Goal: Task Accomplishment & Management: Manage account settings

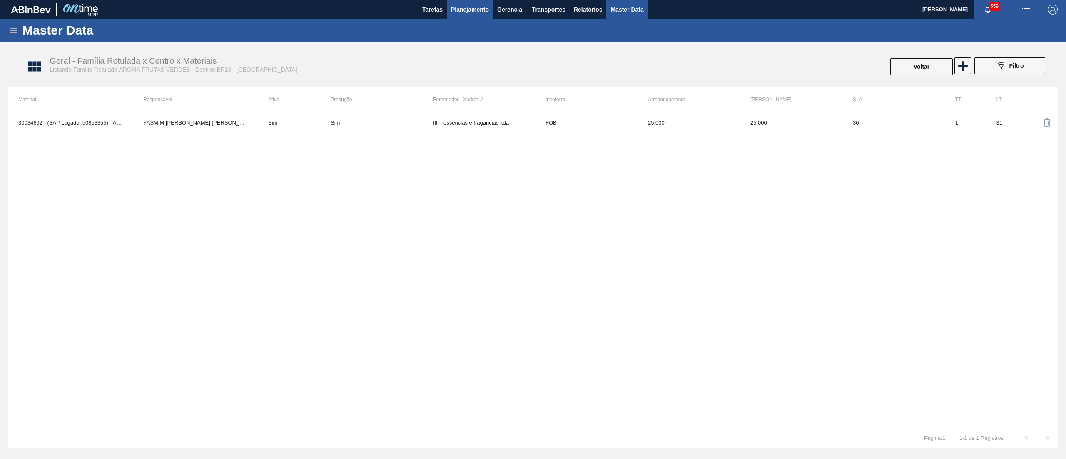
click at [469, 13] on span "Planejamento" at bounding box center [470, 10] width 38 height 10
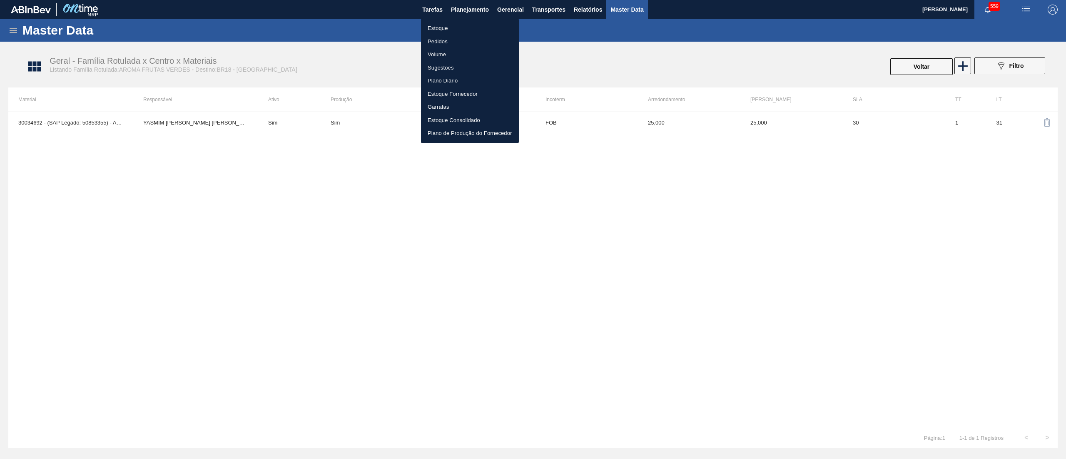
click at [471, 30] on li "Estoque" at bounding box center [470, 28] width 98 height 13
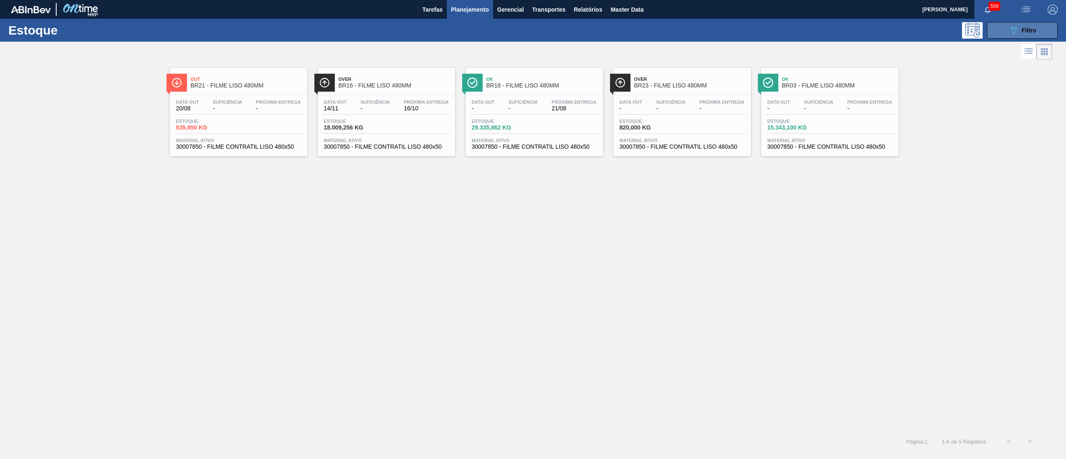
click at [1001, 26] on button "089F7B8B-B2A5-4AFE-B5C0-19BA573D28AC Filtro" at bounding box center [1022, 30] width 71 height 17
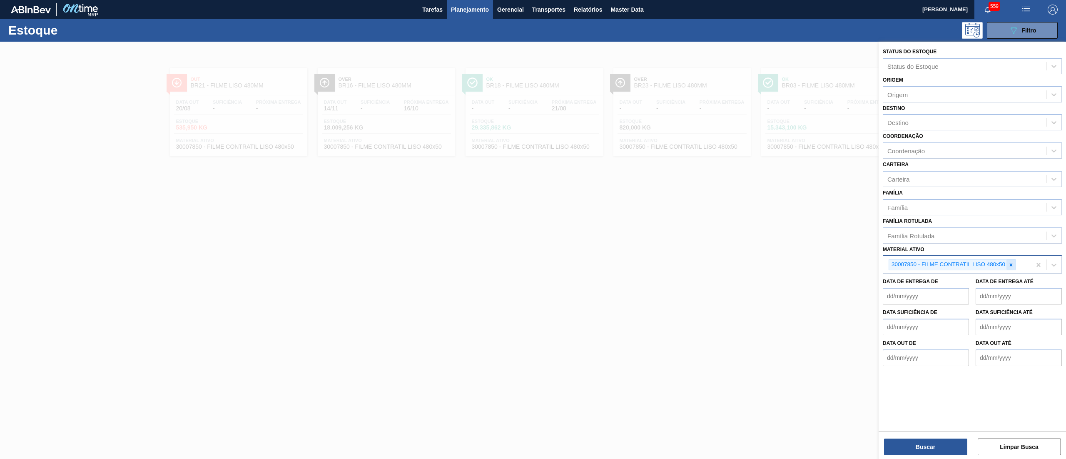
click at [1008, 264] on icon at bounding box center [1011, 265] width 6 height 6
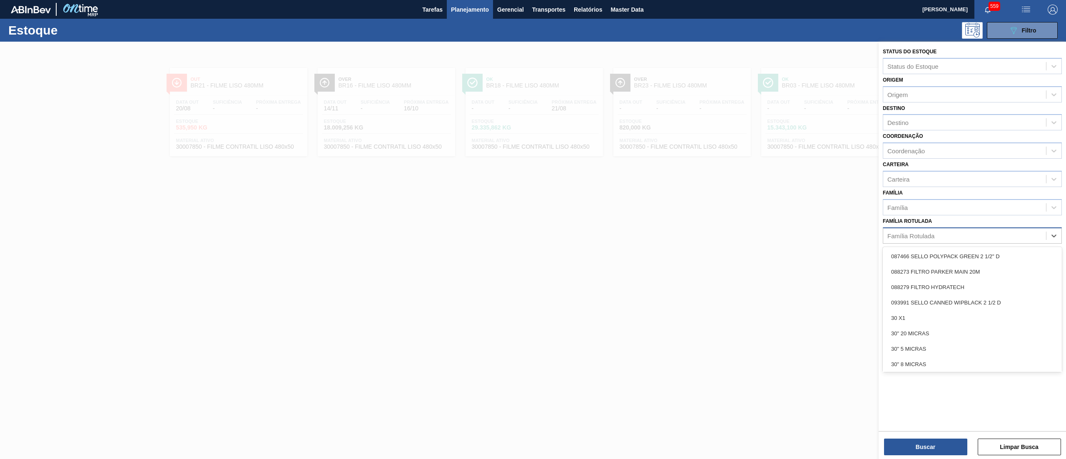
click at [962, 236] on div "Família Rotulada" at bounding box center [964, 235] width 163 height 12
click at [969, 239] on div "Família Rotulada" at bounding box center [964, 235] width 163 height 12
click at [922, 237] on div "Família Rotulada" at bounding box center [910, 235] width 47 height 7
type Rotulada "green"
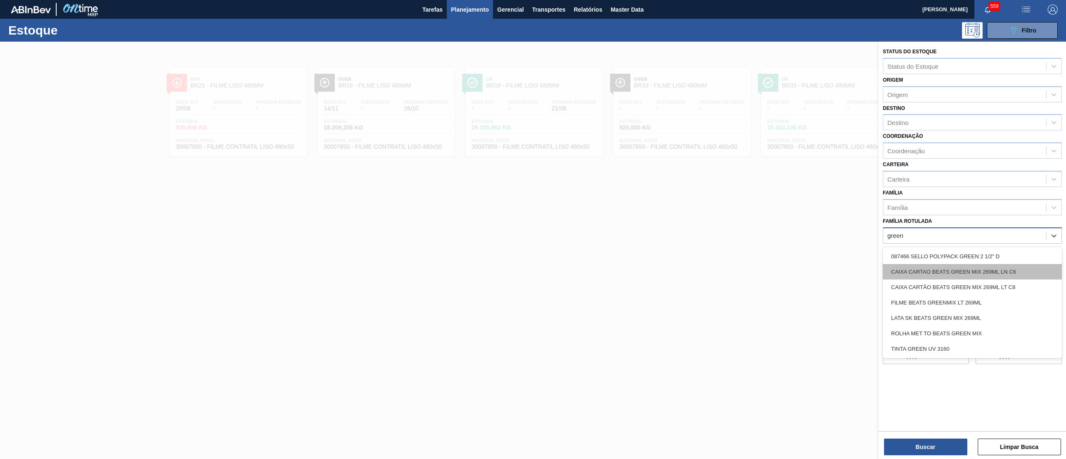
click at [1004, 269] on div "CAIXA CARTAO BEATS GREEN MIX 269ML LN C6" at bounding box center [972, 271] width 179 height 15
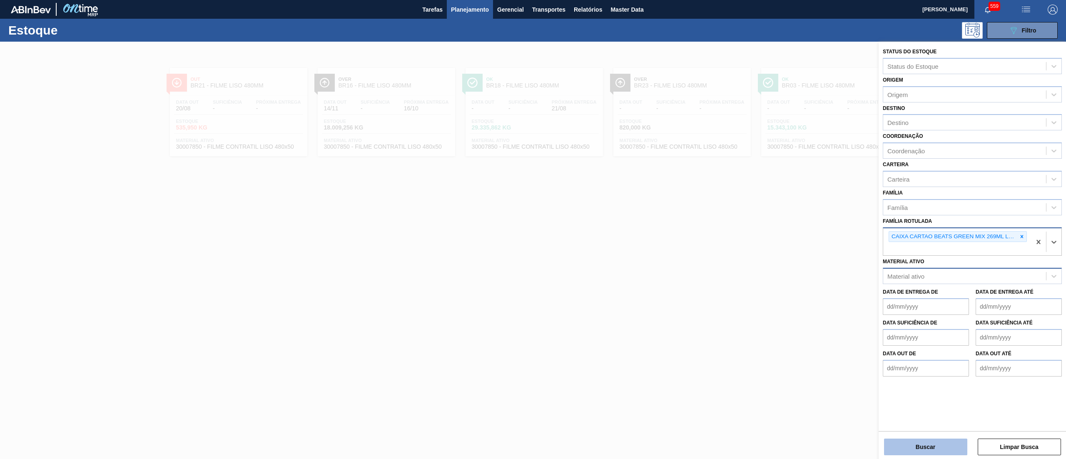
click at [907, 440] on button "Buscar" at bounding box center [925, 447] width 83 height 17
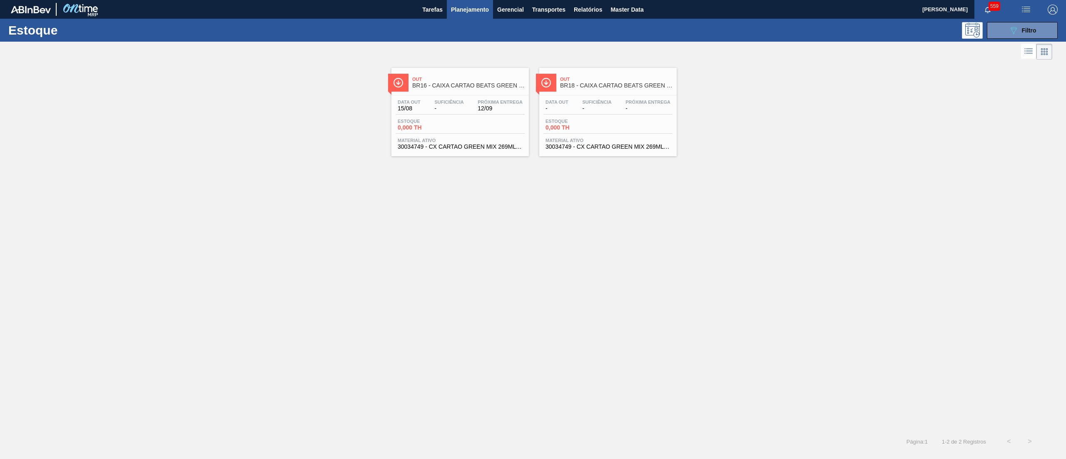
click at [511, 148] on span "30034749 - CX CARTAO GREEN MIX 269ML LN C6" at bounding box center [460, 147] width 125 height 6
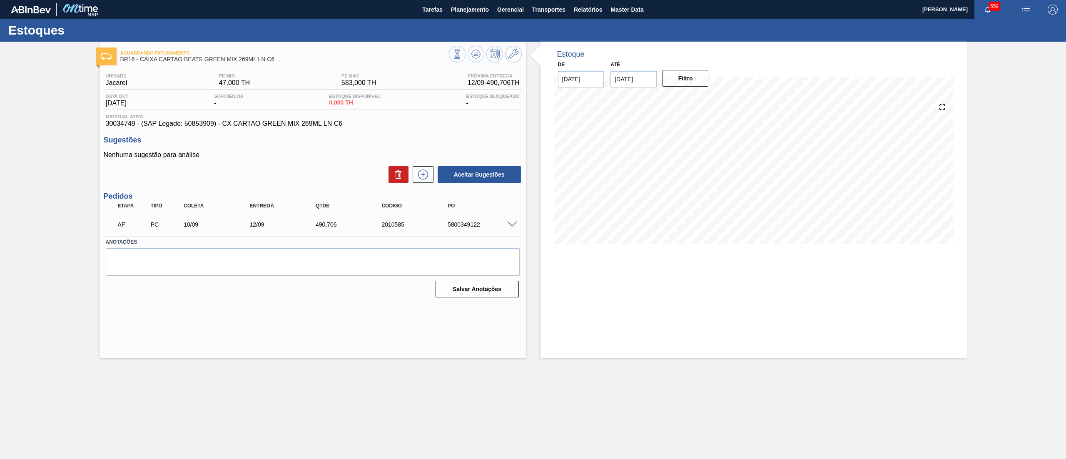
click at [513, 226] on span at bounding box center [512, 225] width 10 height 6
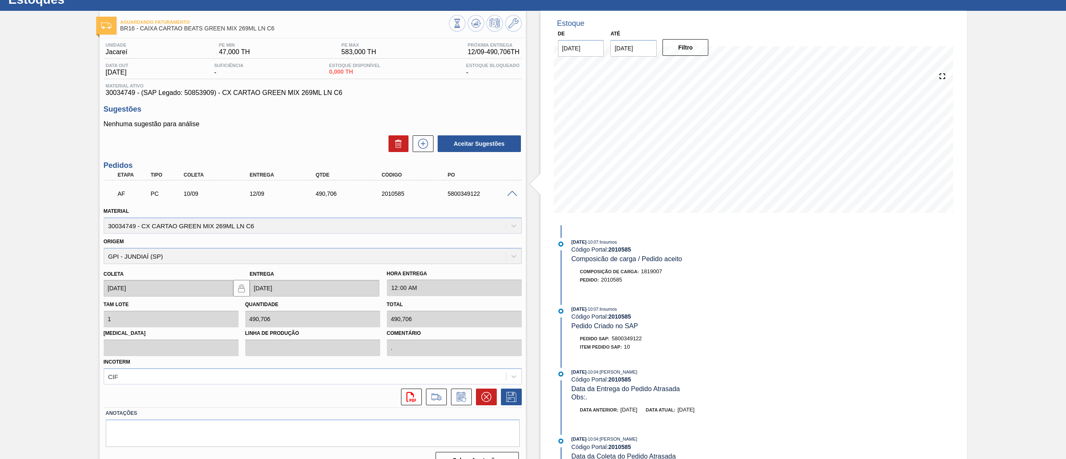
scroll to position [47, 0]
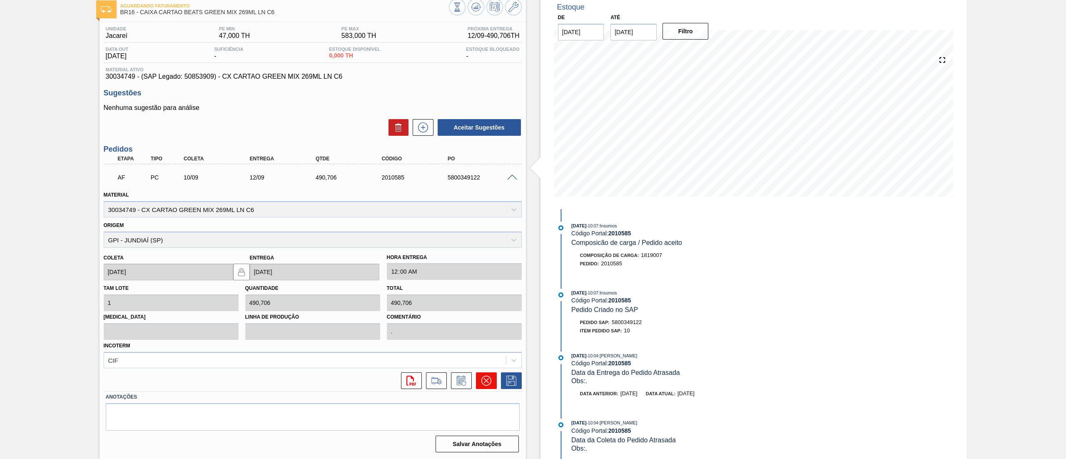
click at [481, 378] on icon at bounding box center [486, 381] width 10 height 10
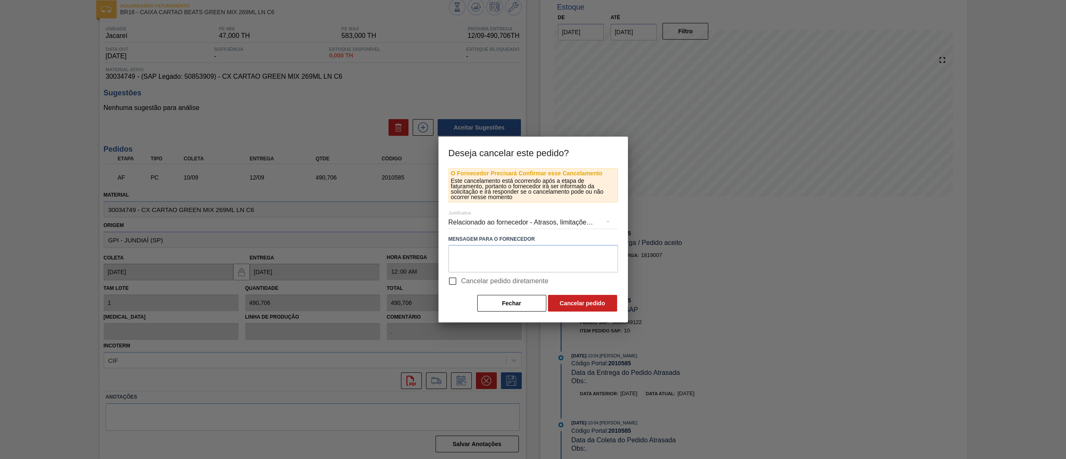
click at [510, 219] on div "Relacionado ao fornecedor - Atrasos, limitações de capacidade, etc." at bounding box center [533, 222] width 169 height 23
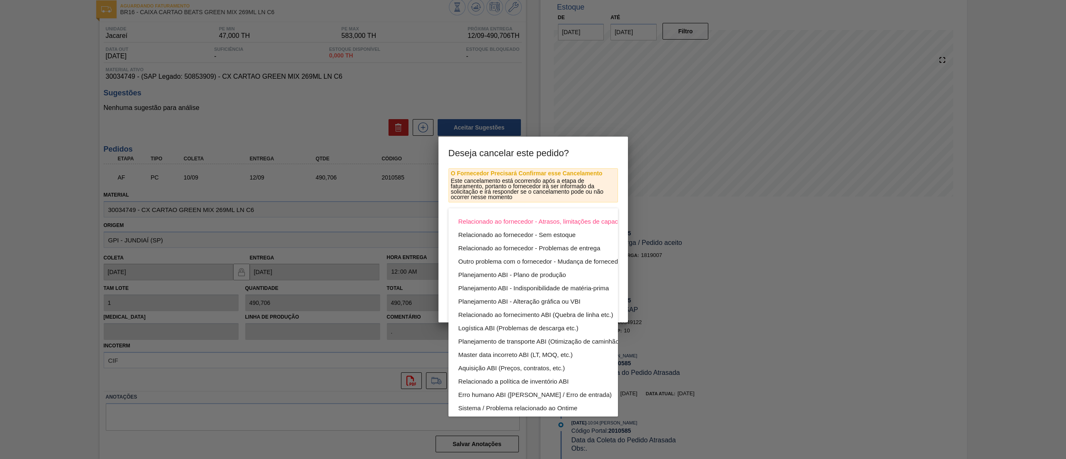
scroll to position [57, 0]
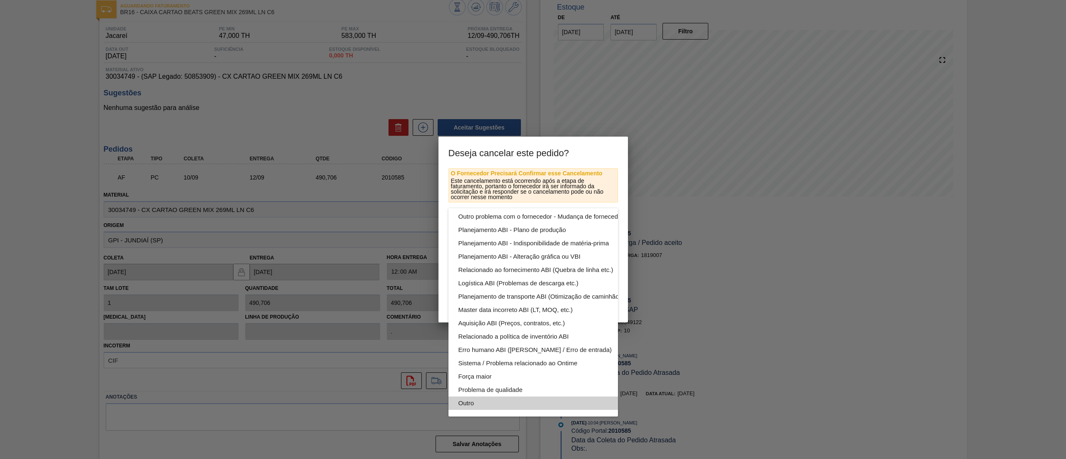
click at [503, 396] on div "Outro" at bounding box center [553, 402] width 189 height 13
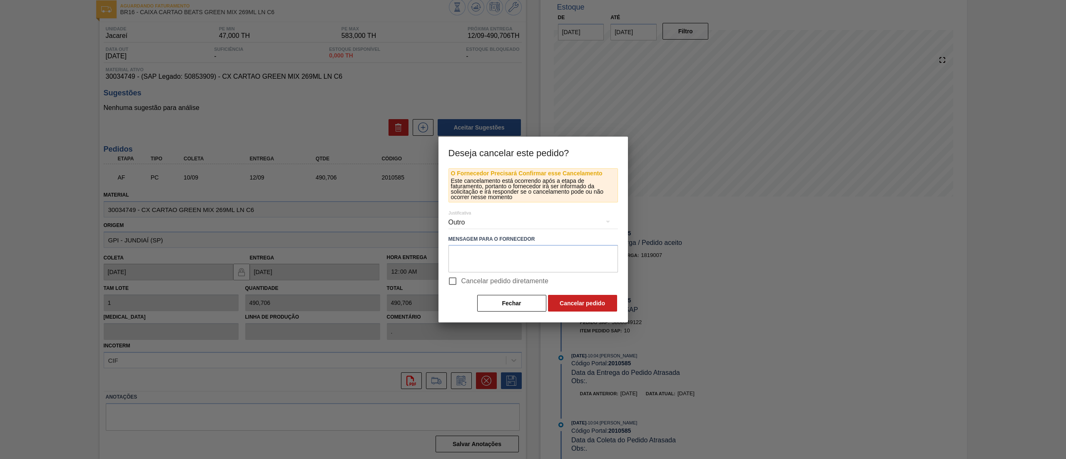
click at [462, 283] on span "Cancelar pedido diretamente" at bounding box center [504, 281] width 87 height 10
click at [461, 283] on input "Cancelar pedido diretamente" at bounding box center [452, 280] width 17 height 17
checkbox input "true"
click at [584, 304] on button "Cancelar pedido" at bounding box center [582, 303] width 69 height 17
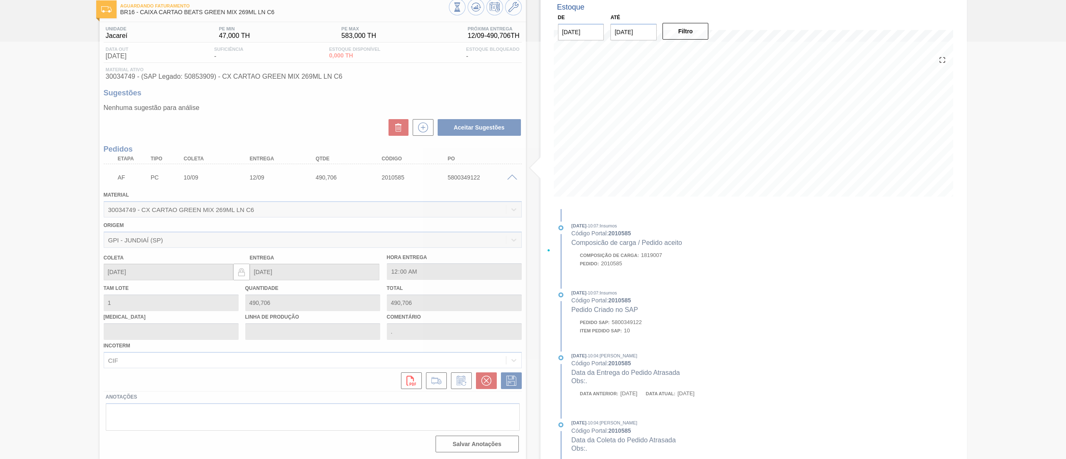
scroll to position [0, 0]
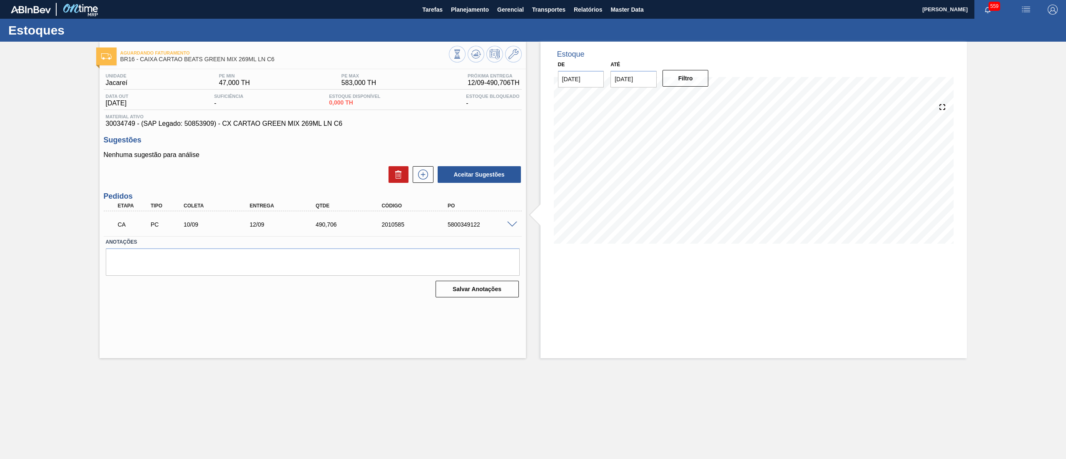
click at [511, 222] on span at bounding box center [512, 225] width 10 height 6
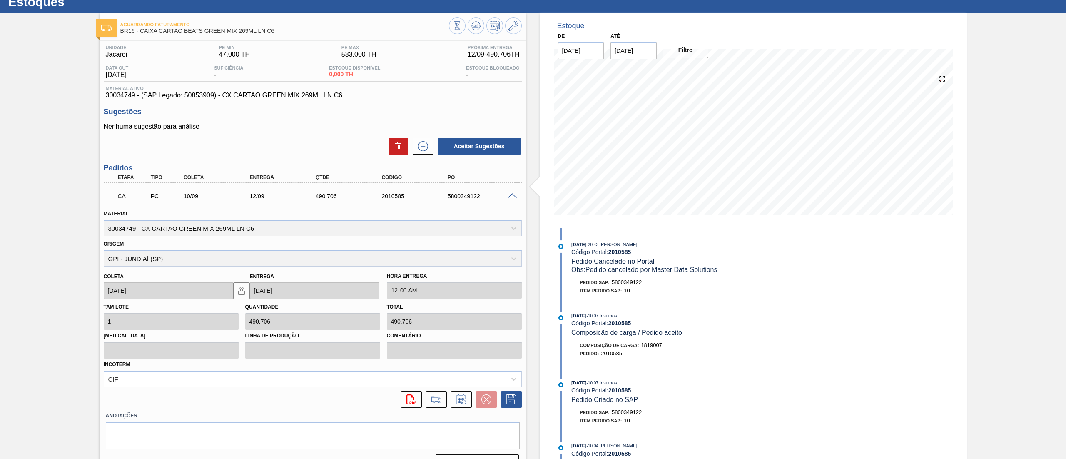
scroll to position [47, 0]
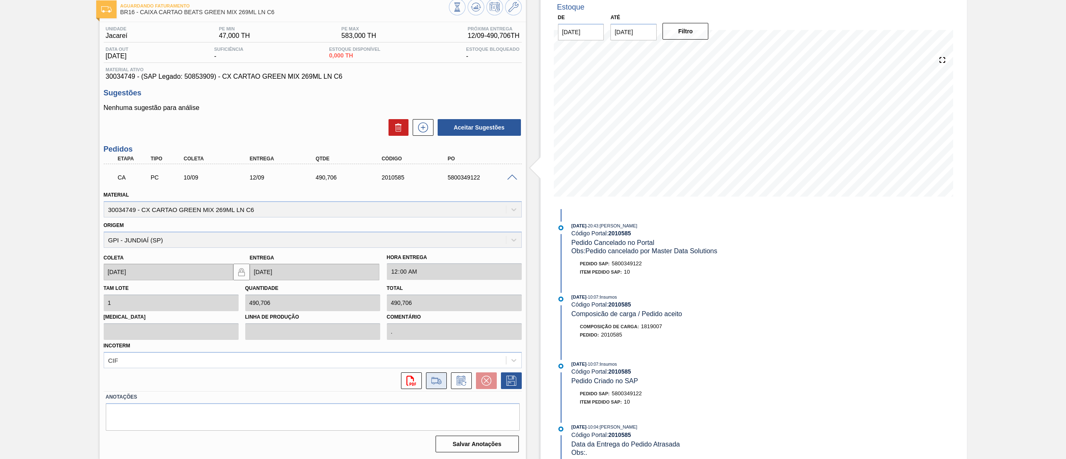
click at [437, 381] on icon at bounding box center [436, 381] width 13 height 10
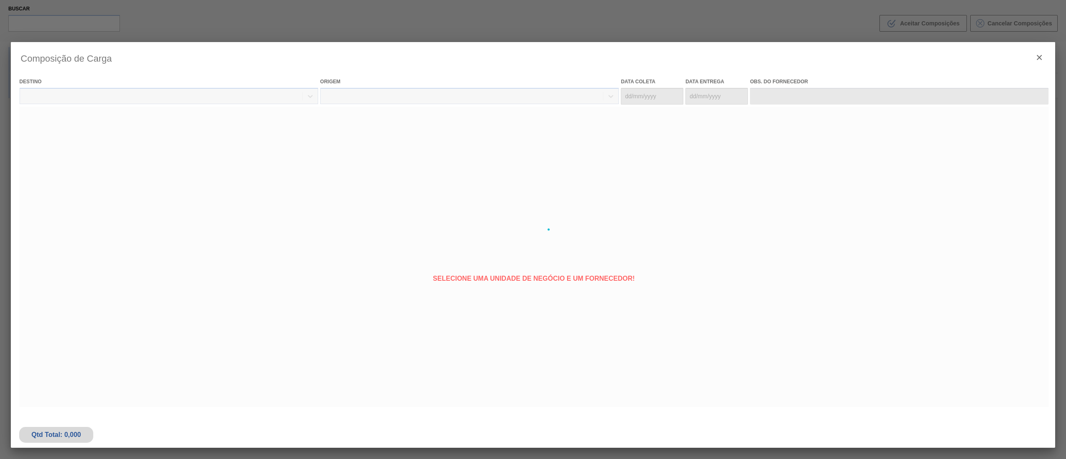
type coleta "[DATE]"
type entrega "[DATE]"
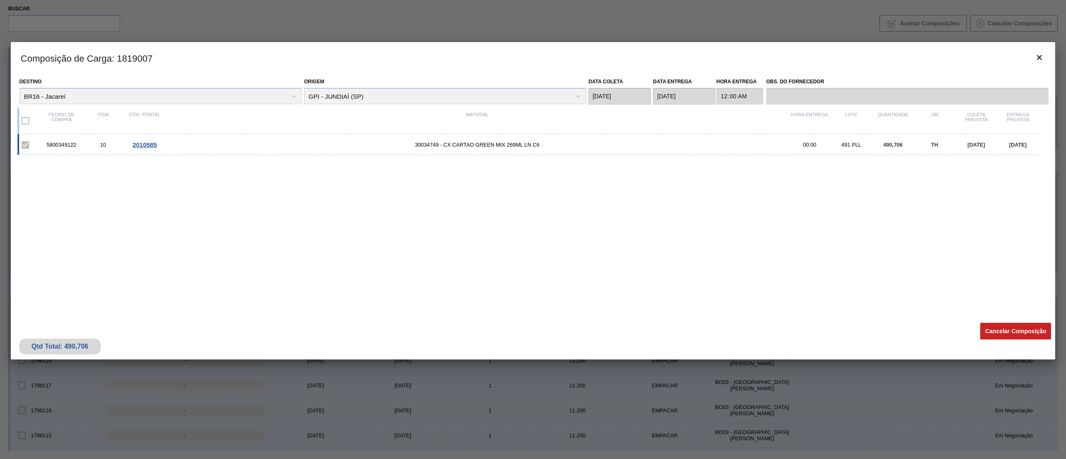
click at [998, 330] on button "Cancelar Composição" at bounding box center [1015, 331] width 71 height 17
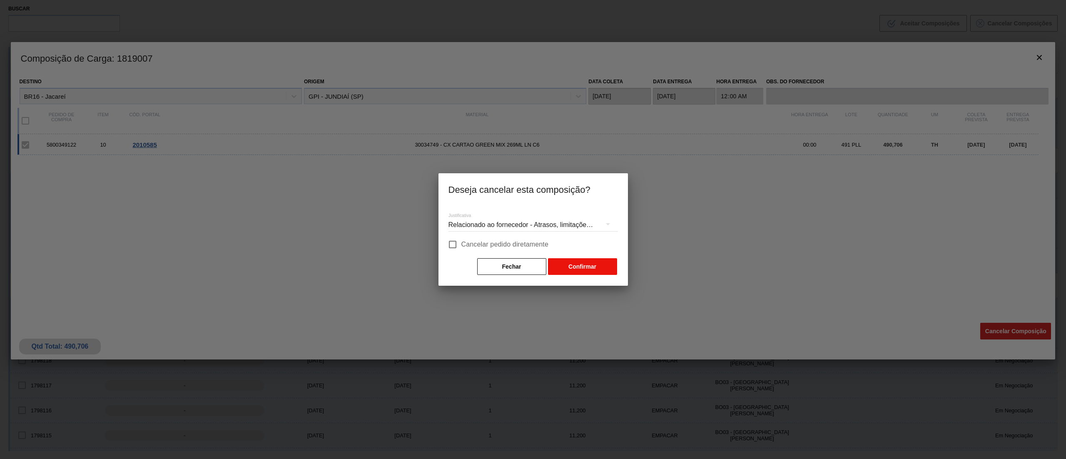
click at [582, 266] on button "Confirmar" at bounding box center [582, 266] width 69 height 17
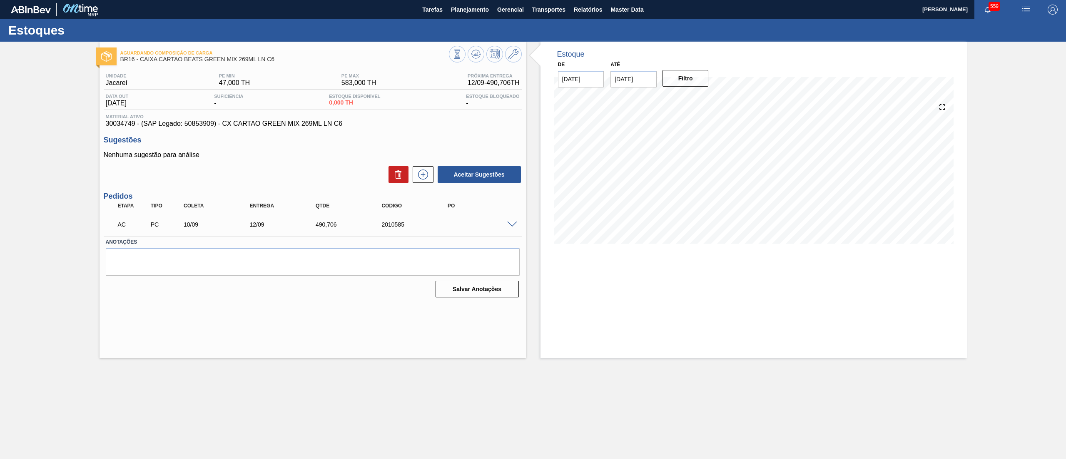
click at [511, 222] on span at bounding box center [512, 225] width 10 height 6
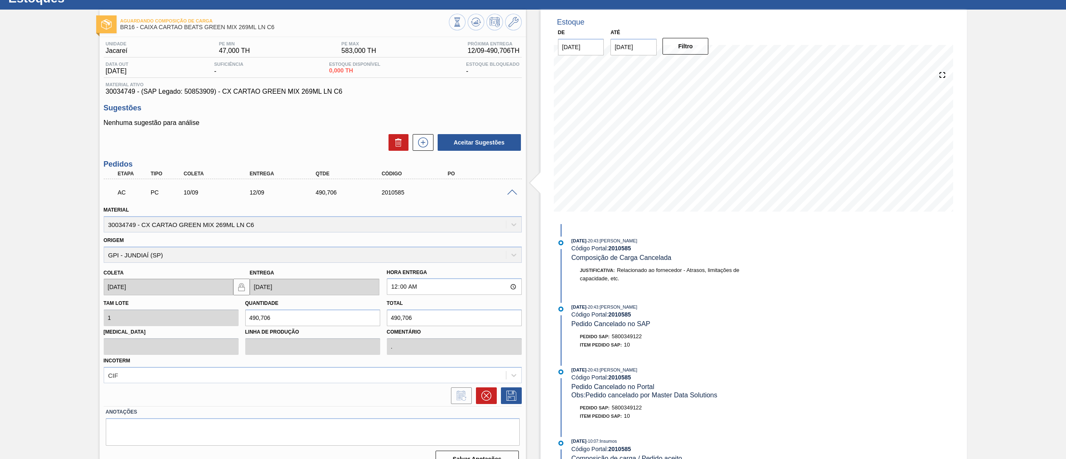
scroll to position [47, 0]
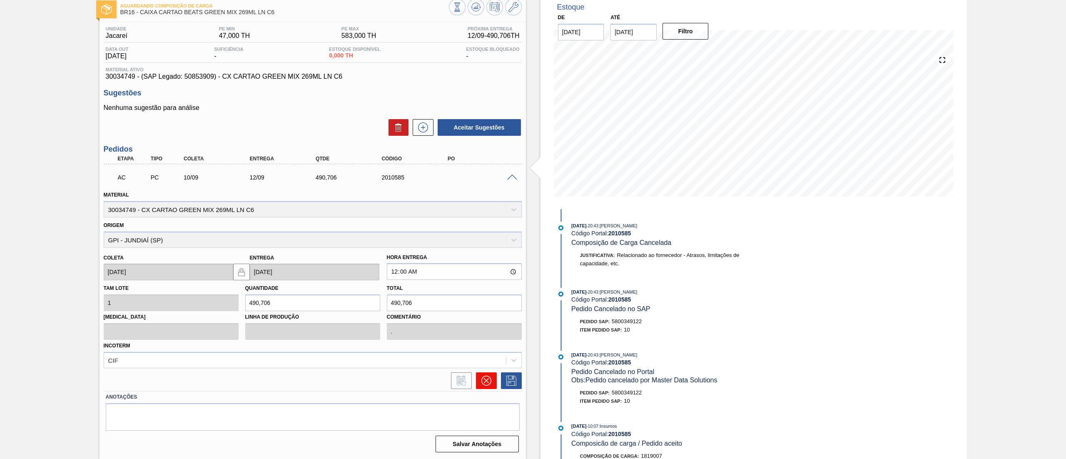
click at [487, 381] on icon at bounding box center [486, 381] width 10 height 10
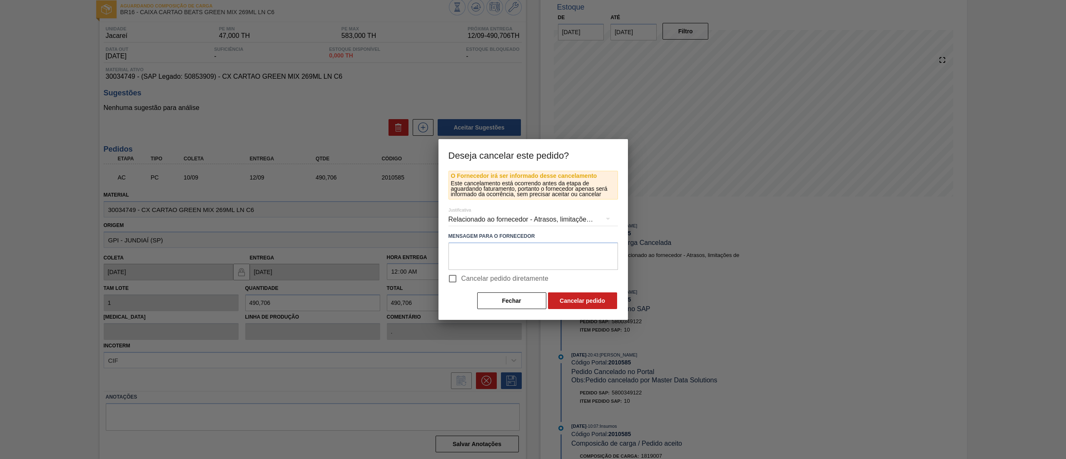
click at [496, 219] on div "Relacionado ao fornecedor - Atrasos, limitações de capacidade, etc." at bounding box center [533, 219] width 169 height 23
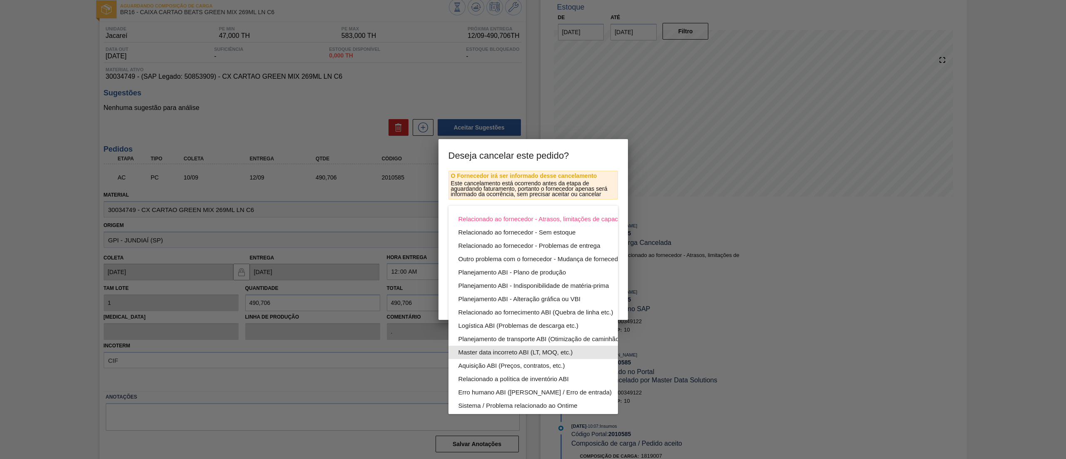
scroll to position [57, 0]
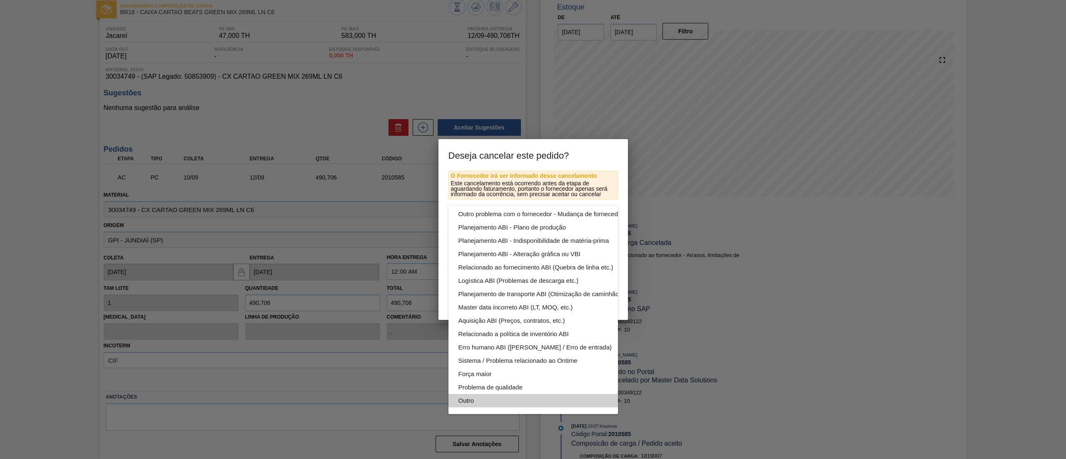
click at [492, 394] on div "Outro" at bounding box center [553, 400] width 189 height 13
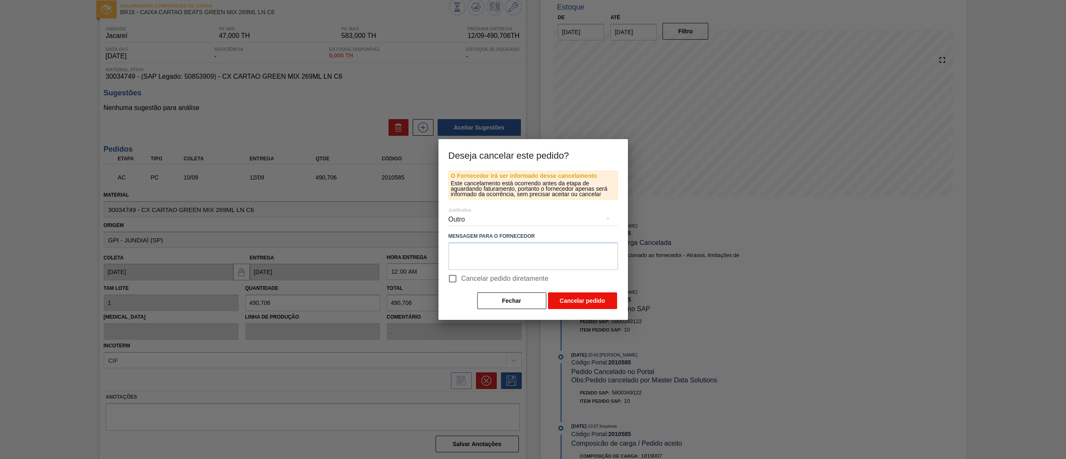
click at [588, 304] on button "Cancelar pedido" at bounding box center [582, 300] width 69 height 17
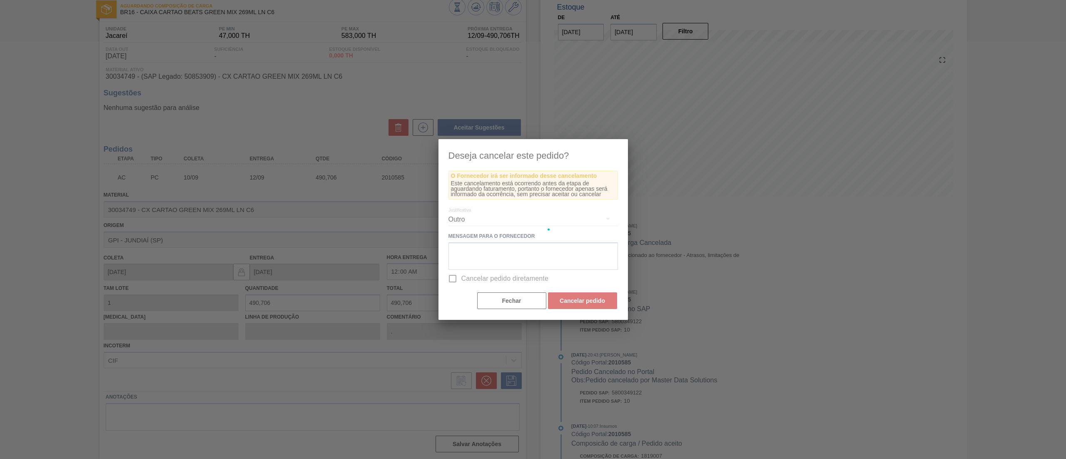
scroll to position [0, 0]
